Goal: Transaction & Acquisition: Purchase product/service

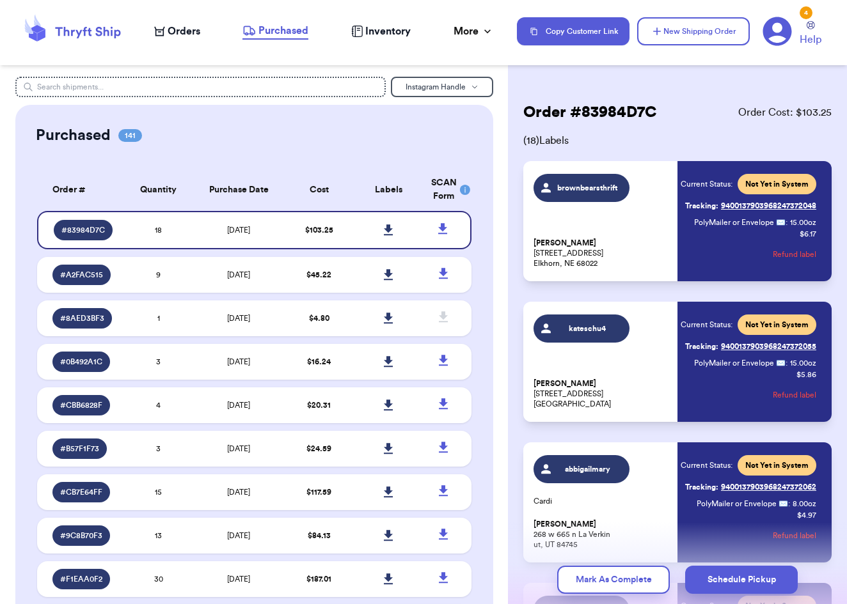
click at [182, 25] on span "Orders" at bounding box center [184, 31] width 33 height 15
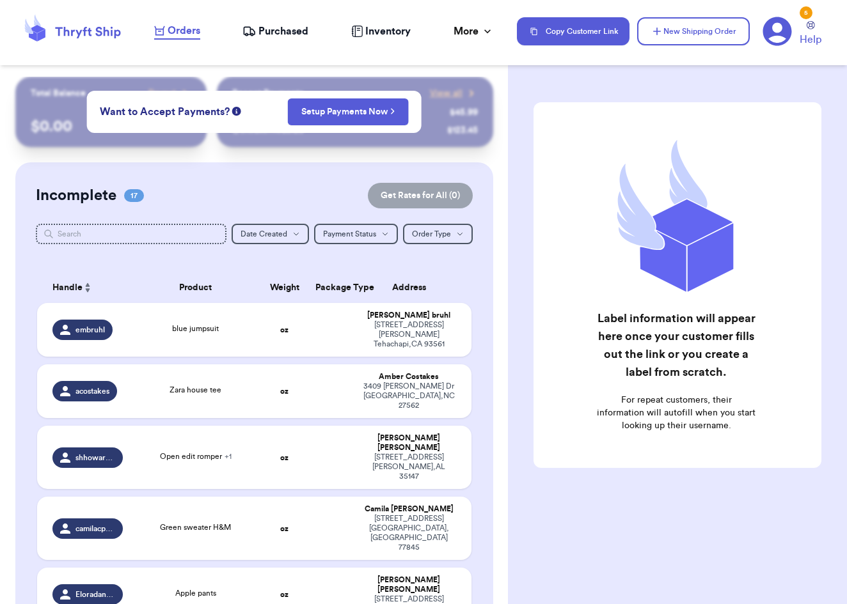
checkbox input "false"
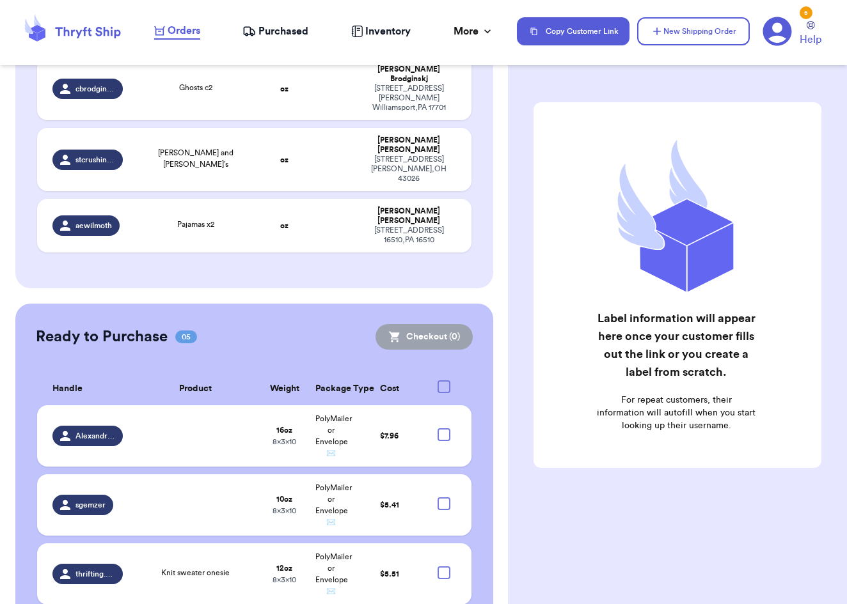
scroll to position [1122, 0]
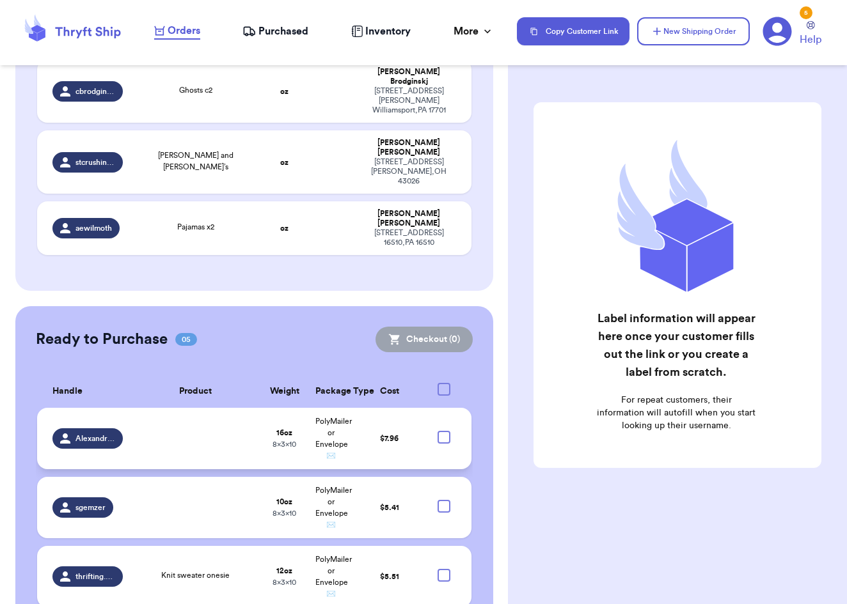
click at [443, 431] on div at bounding box center [443, 437] width 13 height 13
click at [443, 430] on input "checkbox" at bounding box center [443, 430] width 1 height 1
checkbox input "true"
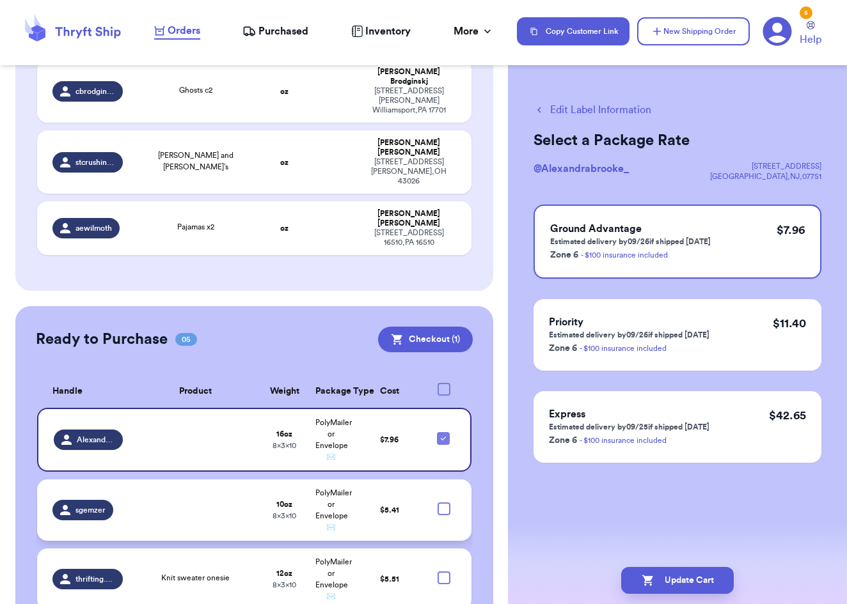
click at [446, 503] on div at bounding box center [443, 509] width 13 height 13
click at [444, 502] on input "checkbox" at bounding box center [443, 502] width 1 height 1
checkbox input "true"
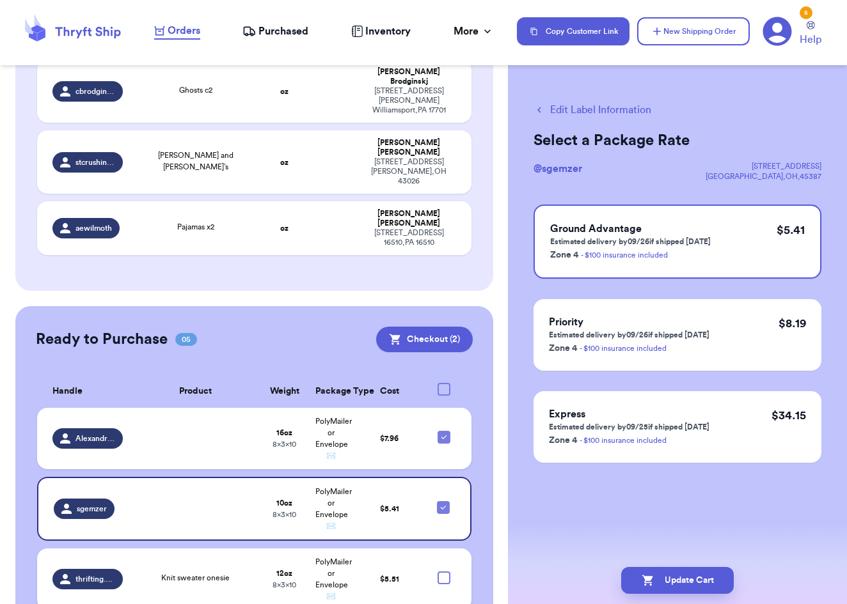
click at [446, 572] on div at bounding box center [443, 578] width 13 height 13
click at [444, 571] on input "checkbox" at bounding box center [443, 571] width 1 height 1
checkbox input "true"
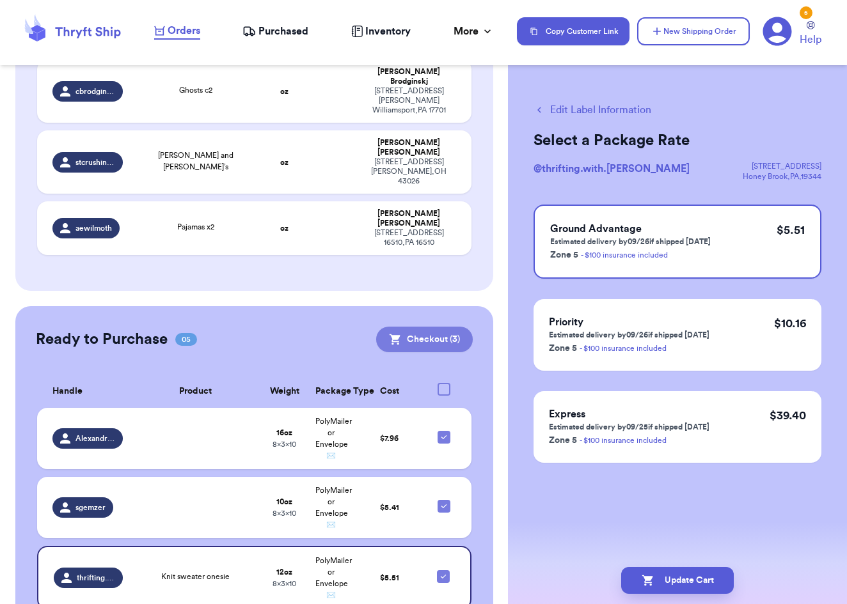
click at [448, 327] on button "Checkout ( 3 )" at bounding box center [424, 340] width 97 height 26
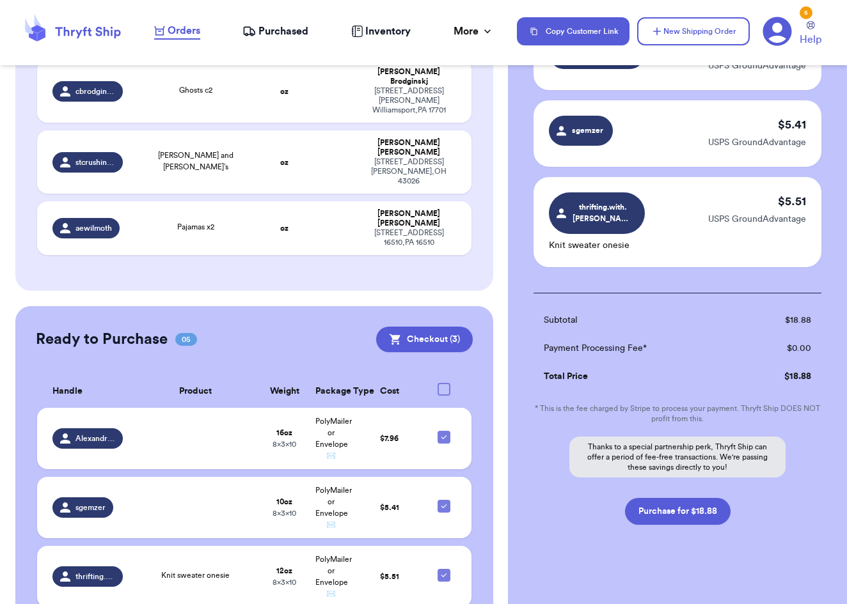
scroll to position [134, 0]
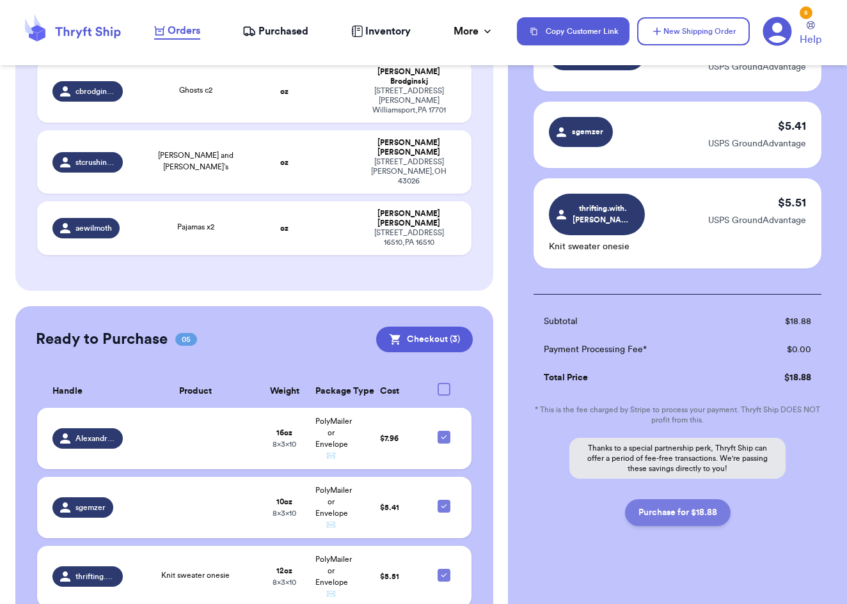
click at [666, 508] on button "Purchase for $18.88" at bounding box center [678, 512] width 106 height 27
checkbox input "false"
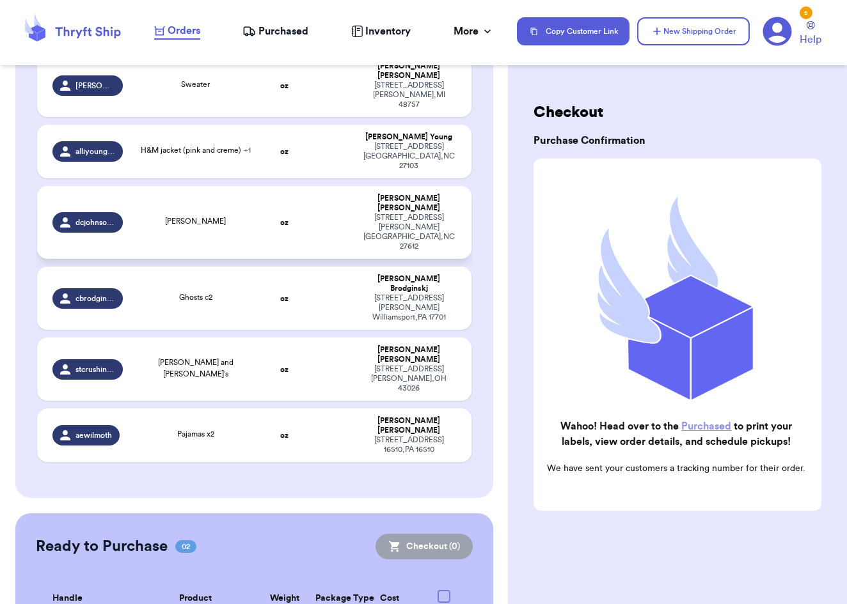
scroll to position [0, 0]
click at [261, 42] on nav "Orders Purchased Inventory More Stats Completed Orders Payments Payouts Copy Cu…" at bounding box center [493, 31] width 705 height 42
click at [267, 31] on span "Purchased" at bounding box center [283, 31] width 50 height 15
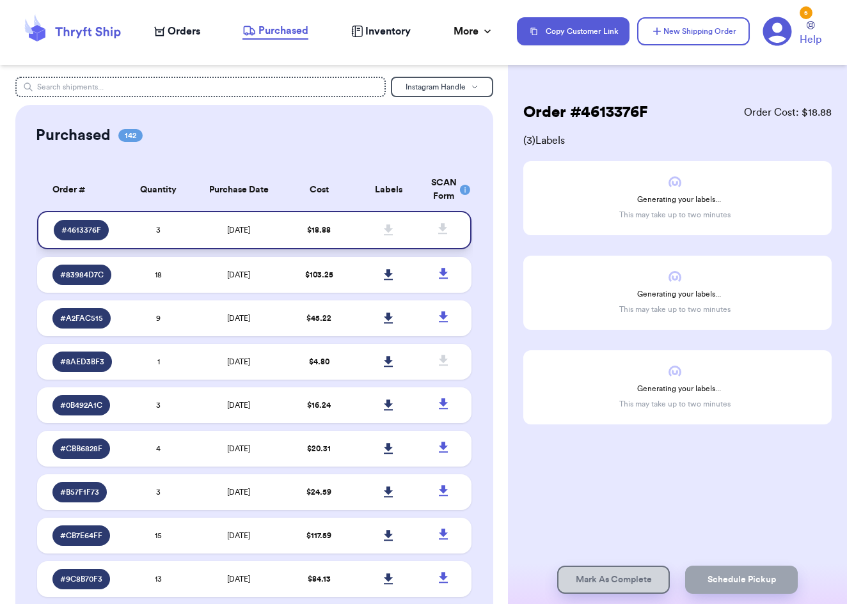
click at [226, 231] on td "9/23/2025" at bounding box center [238, 230] width 91 height 38
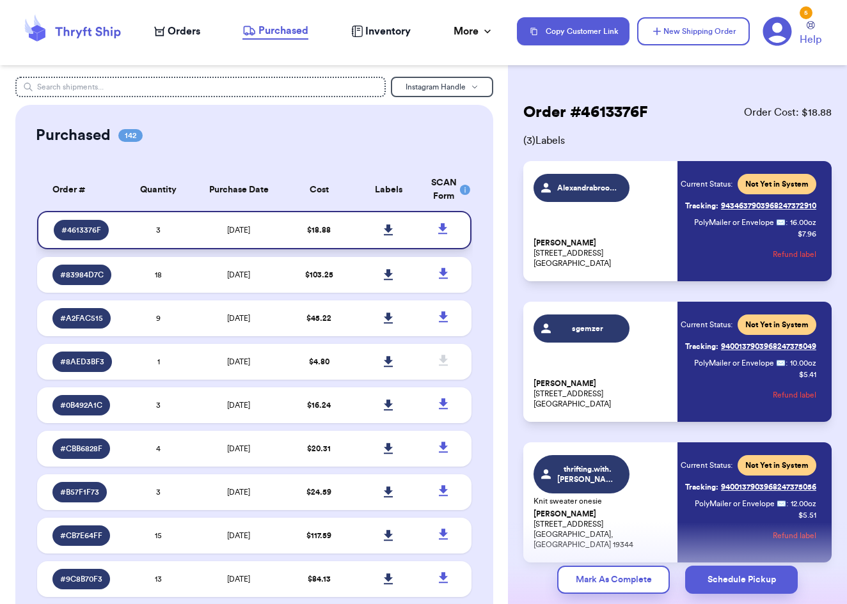
click at [386, 236] on icon at bounding box center [389, 230] width 10 height 12
